Goal: Check status: Check status

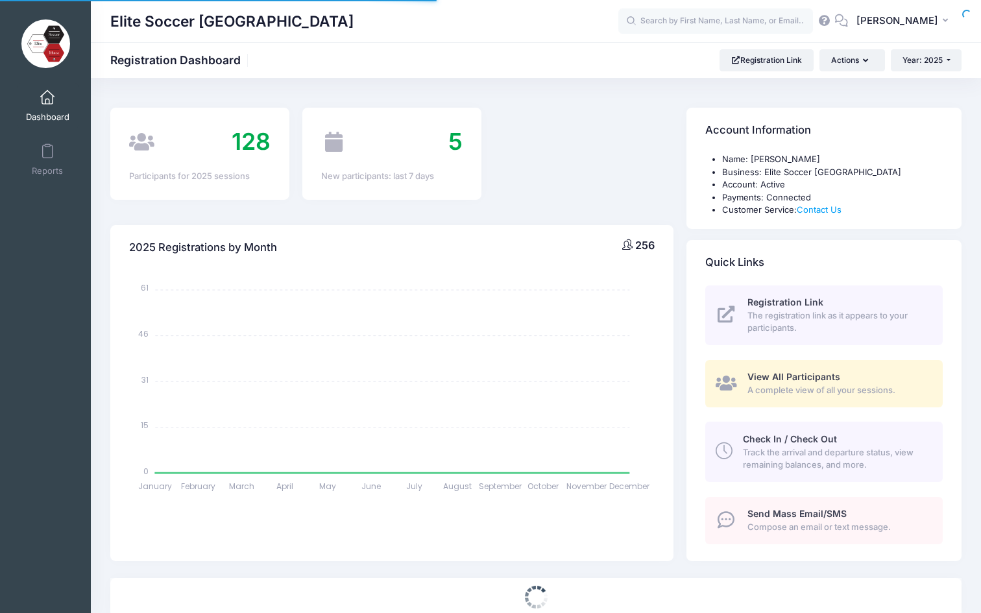
select select
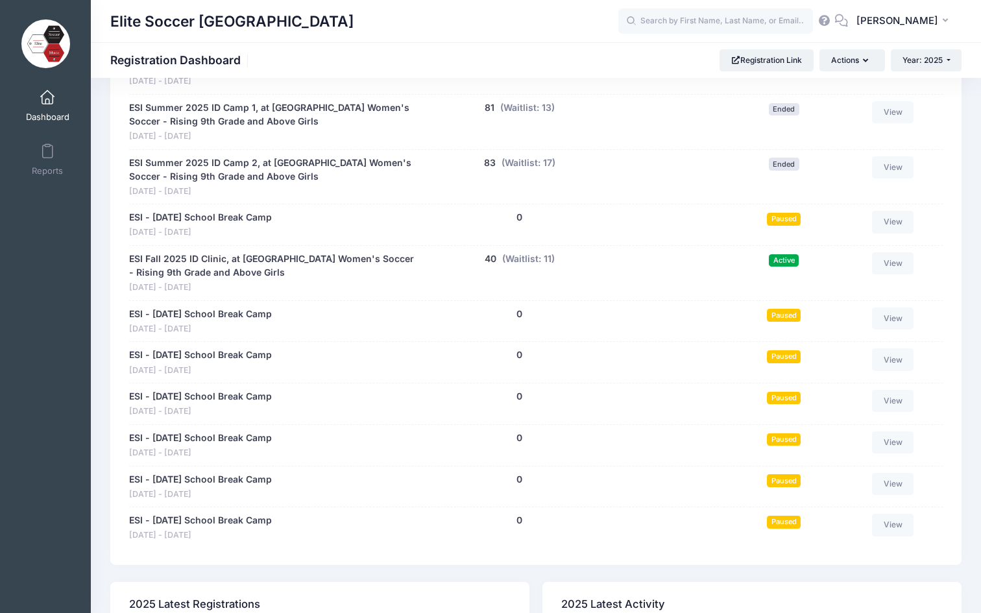
scroll to position [696, 0]
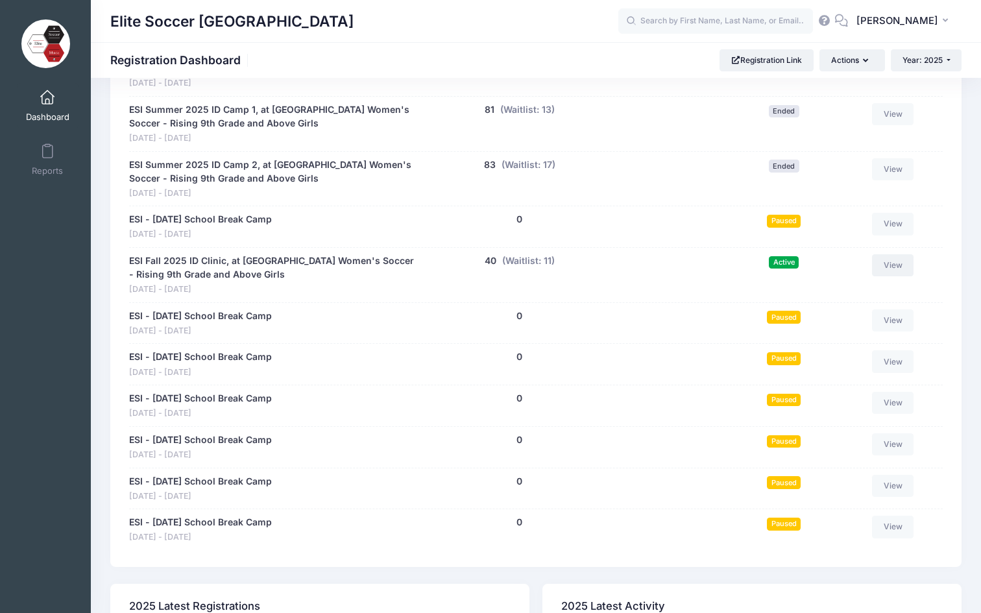
click at [893, 257] on link "View" at bounding box center [893, 265] width 42 height 22
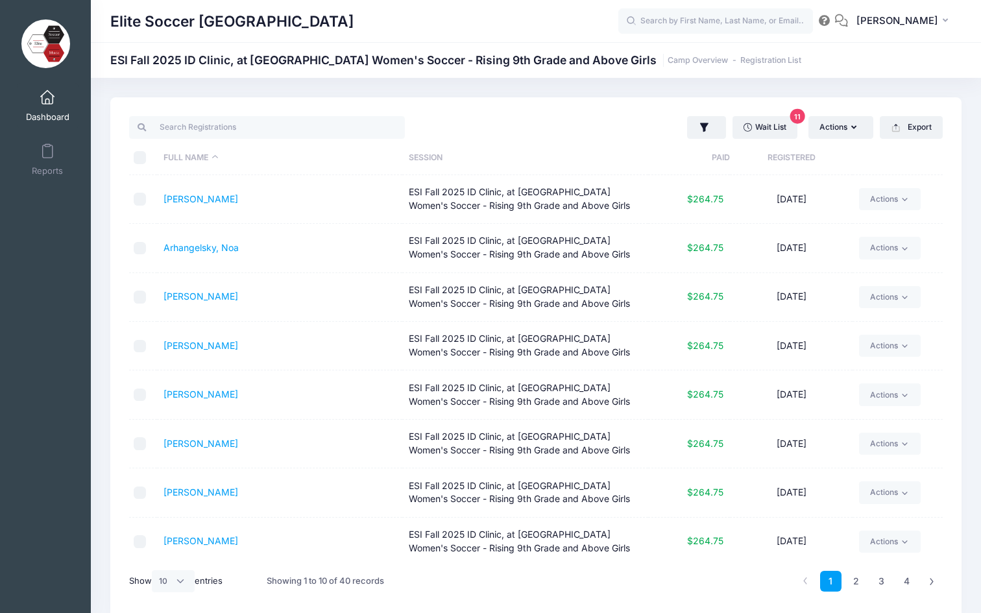
scroll to position [103, 0]
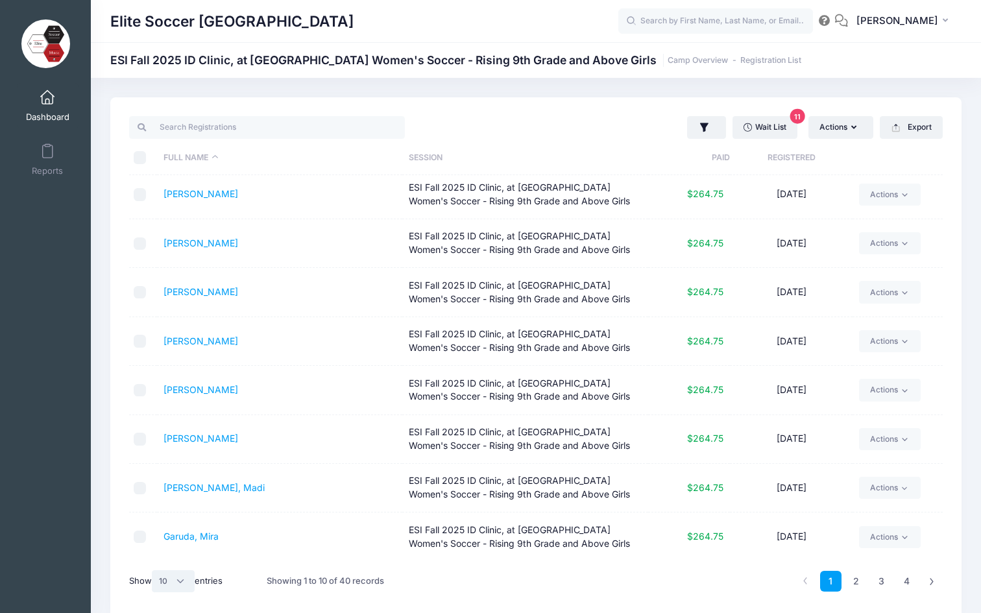
click at [173, 583] on select "All 10 25 50" at bounding box center [173, 581] width 43 height 22
select select "25"
click at [154, 570] on select "All 10 25 50" at bounding box center [173, 581] width 43 height 22
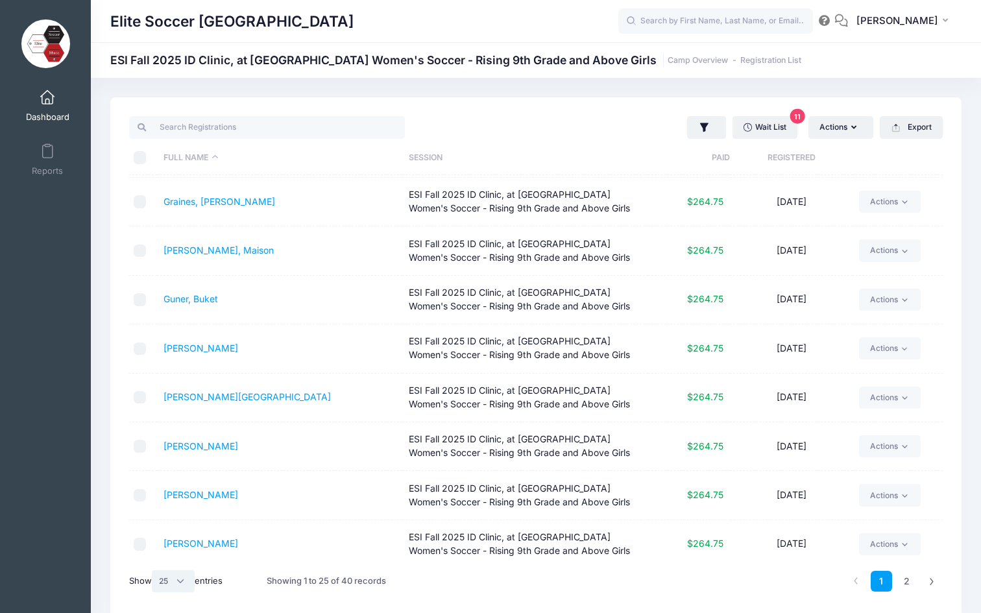
scroll to position [490, 0]
